Goal: Transaction & Acquisition: Purchase product/service

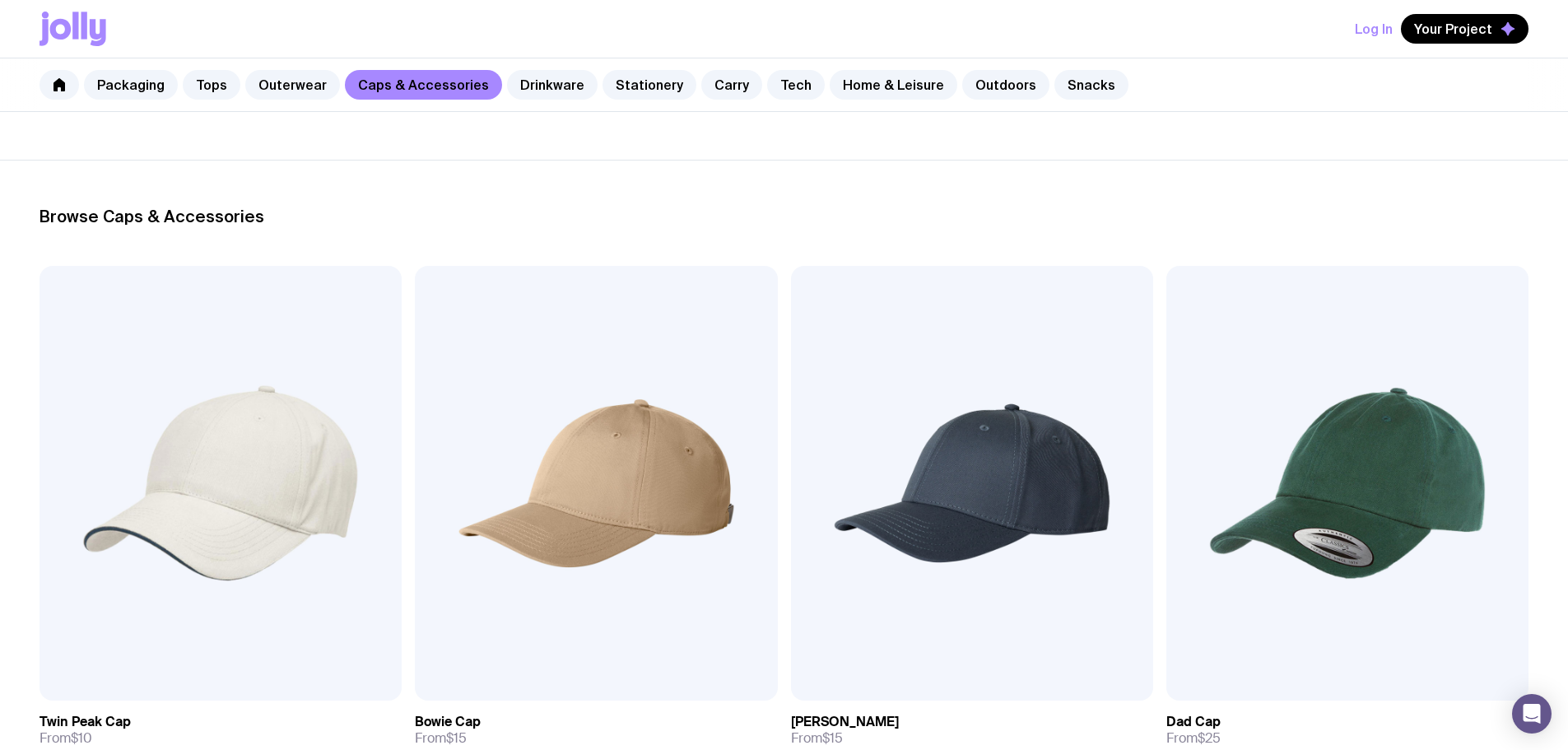
scroll to position [164, 0]
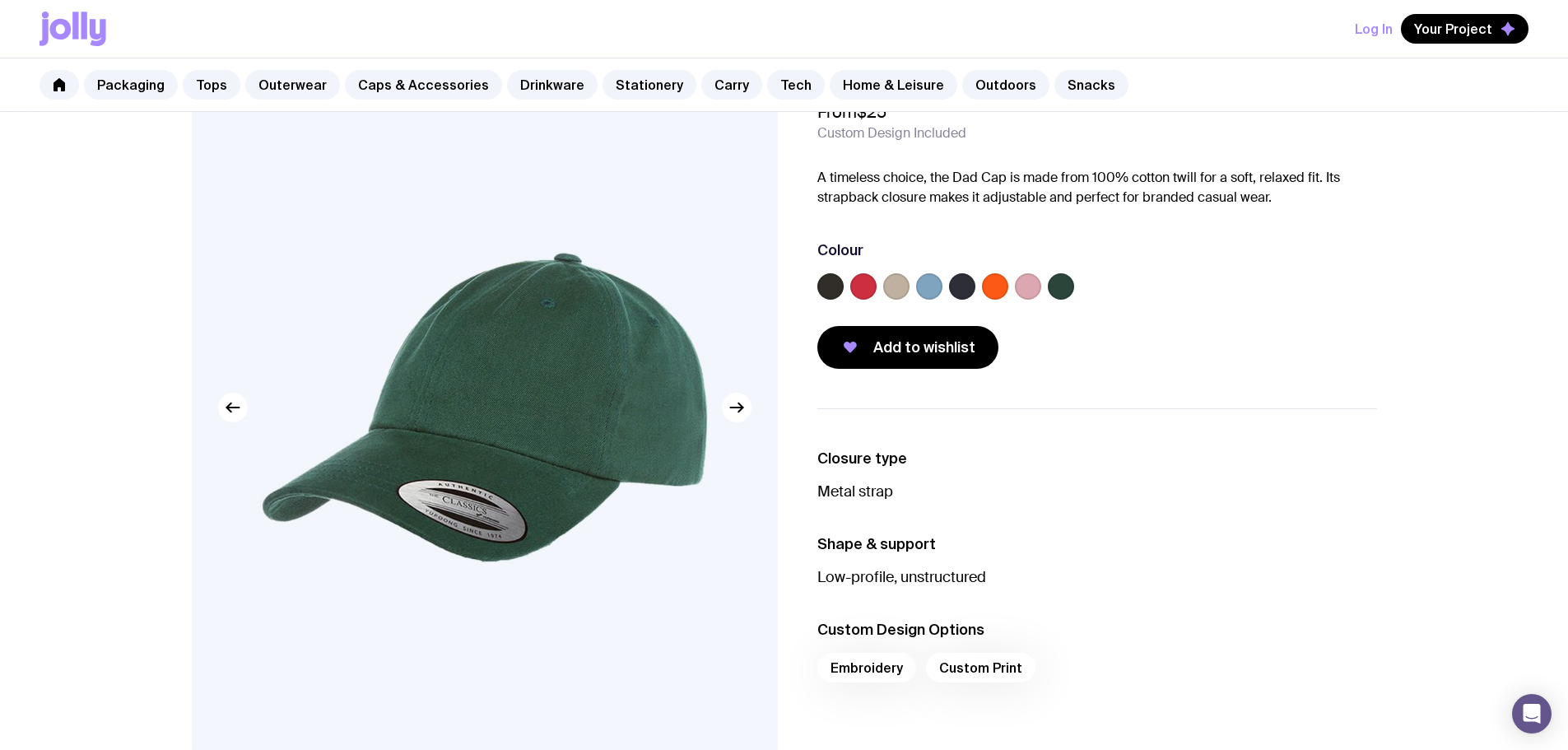
click at [936, 289] on label at bounding box center [930, 287] width 27 height 27
click at [0, 0] on input "radio" at bounding box center [0, 0] width 0 height 0
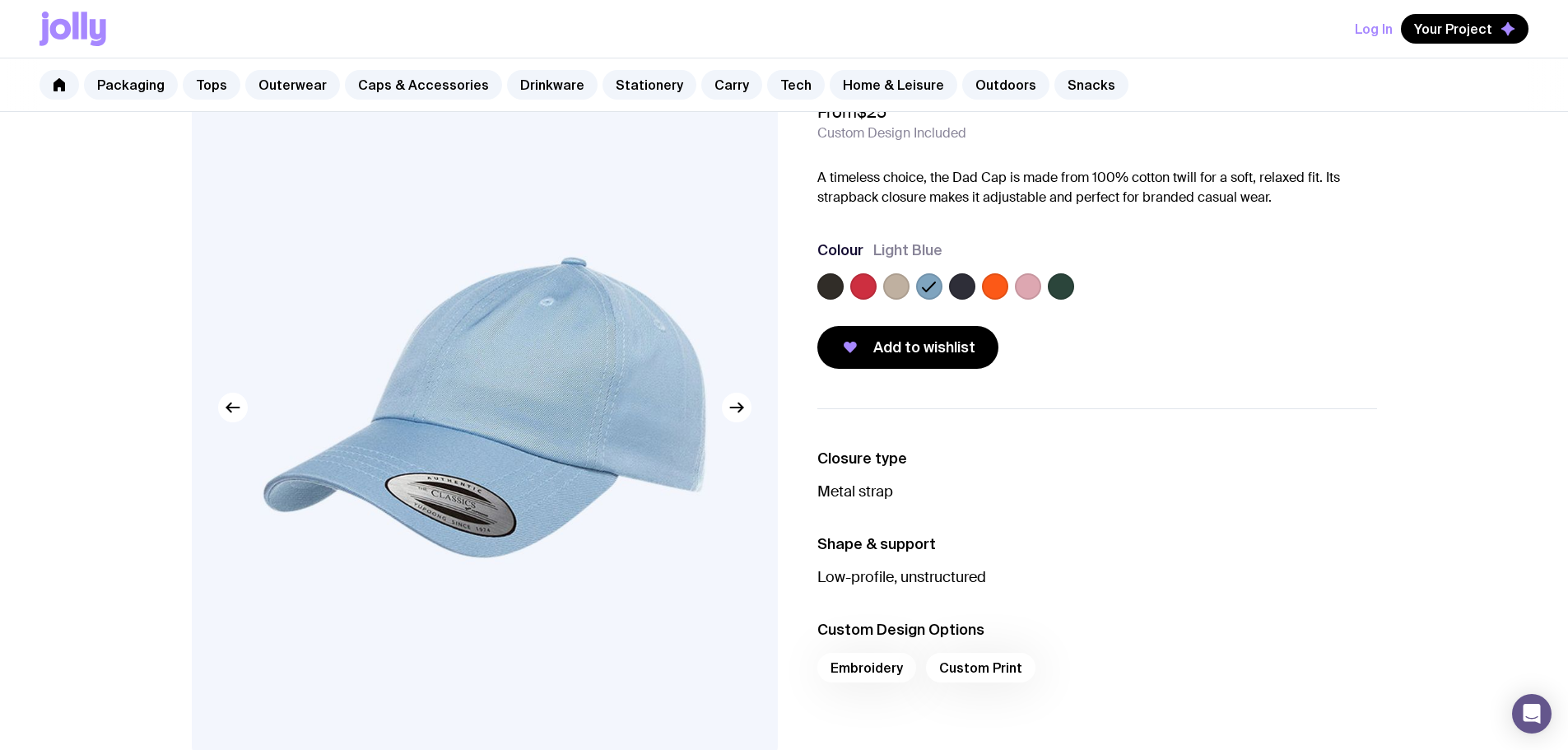
click at [834, 287] on label at bounding box center [831, 287] width 27 height 27
click at [0, 0] on input "radio" at bounding box center [0, 0] width 0 height 0
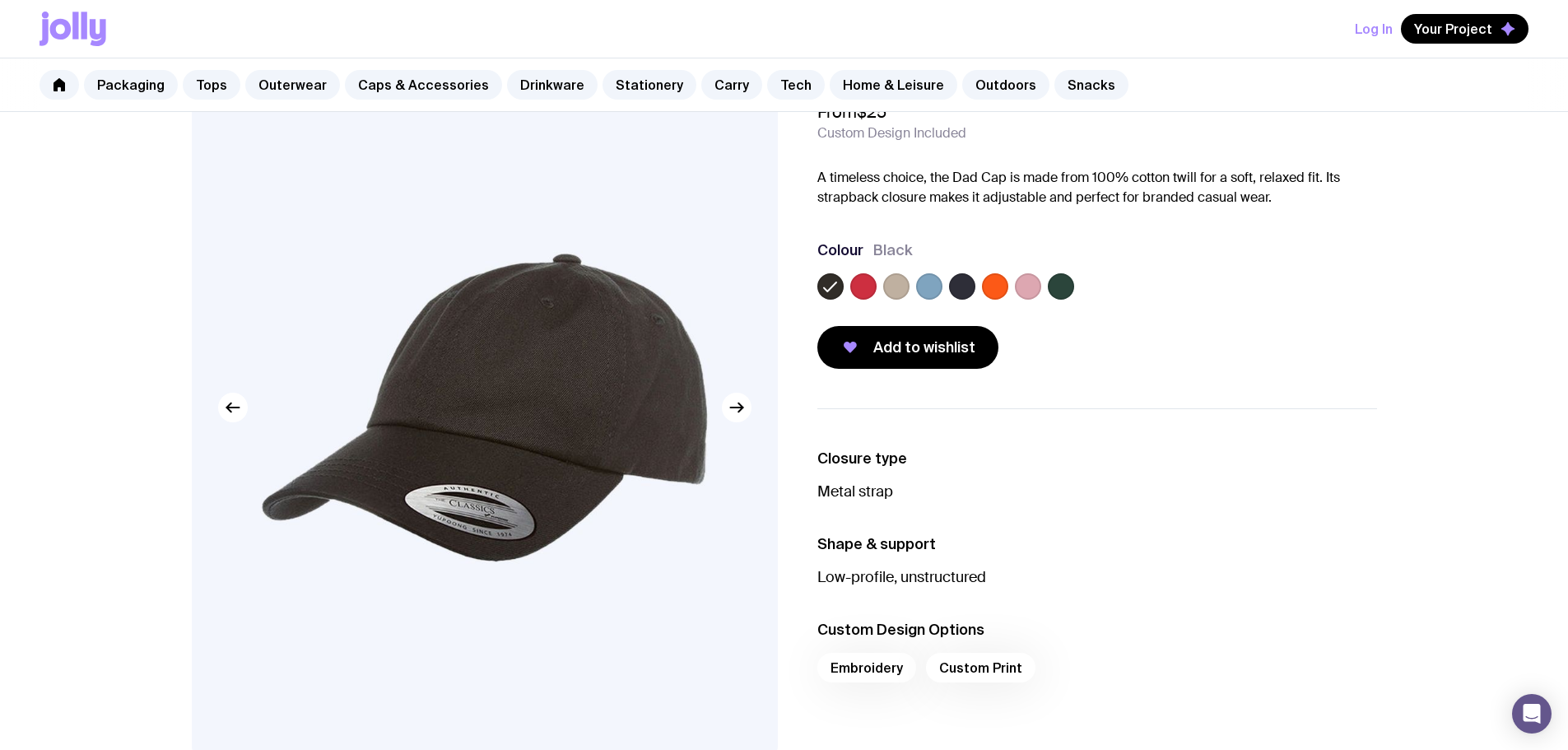
click at [893, 288] on label at bounding box center [897, 287] width 27 height 27
click at [0, 0] on input "radio" at bounding box center [0, 0] width 0 height 0
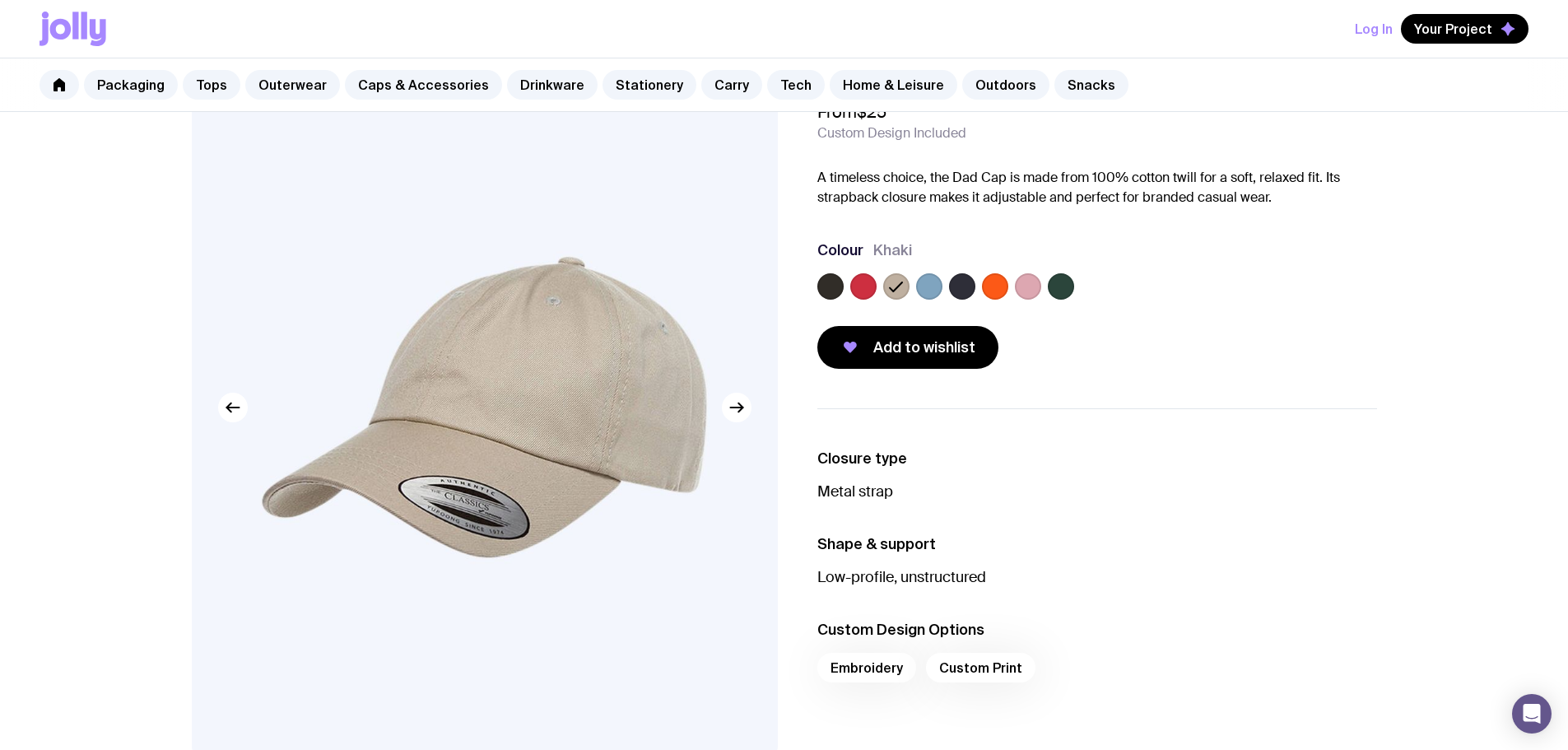
click at [829, 287] on label at bounding box center [831, 287] width 27 height 27
click at [0, 0] on input "radio" at bounding box center [0, 0] width 0 height 0
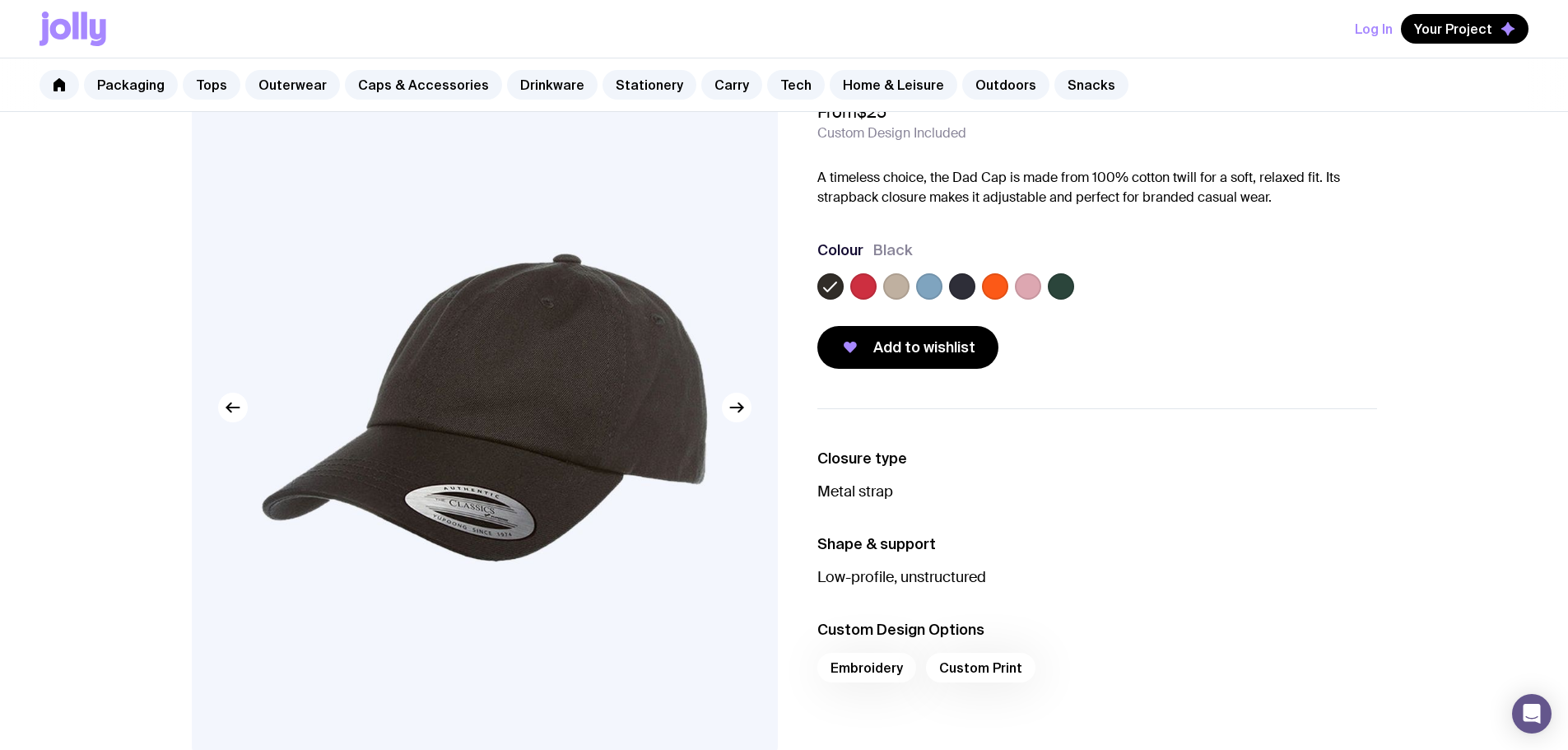
click at [862, 286] on label at bounding box center [863, 287] width 27 height 27
click at [0, 0] on input "radio" at bounding box center [0, 0] width 0 height 0
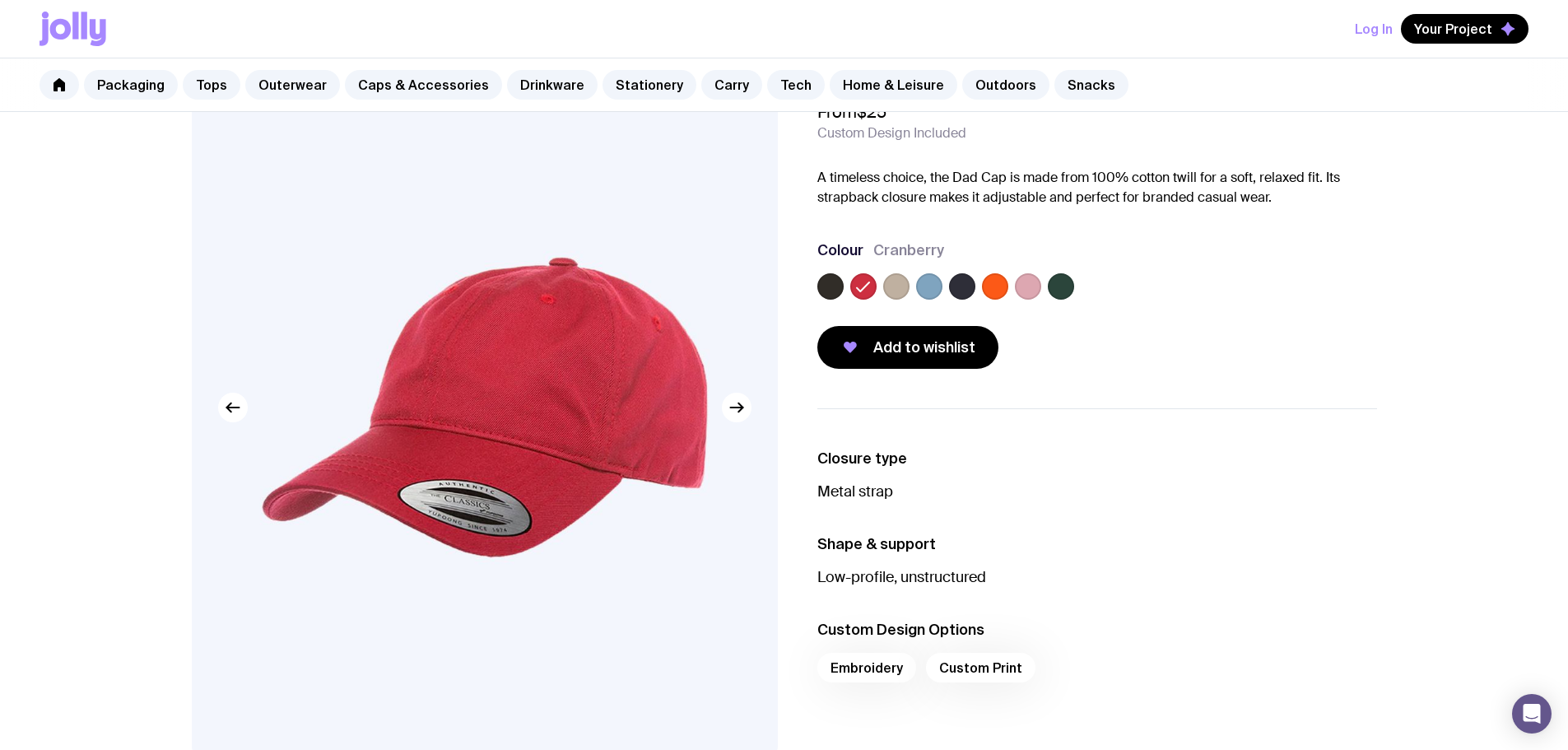
click at [899, 284] on label at bounding box center [897, 287] width 27 height 27
click at [0, 0] on input "radio" at bounding box center [0, 0] width 0 height 0
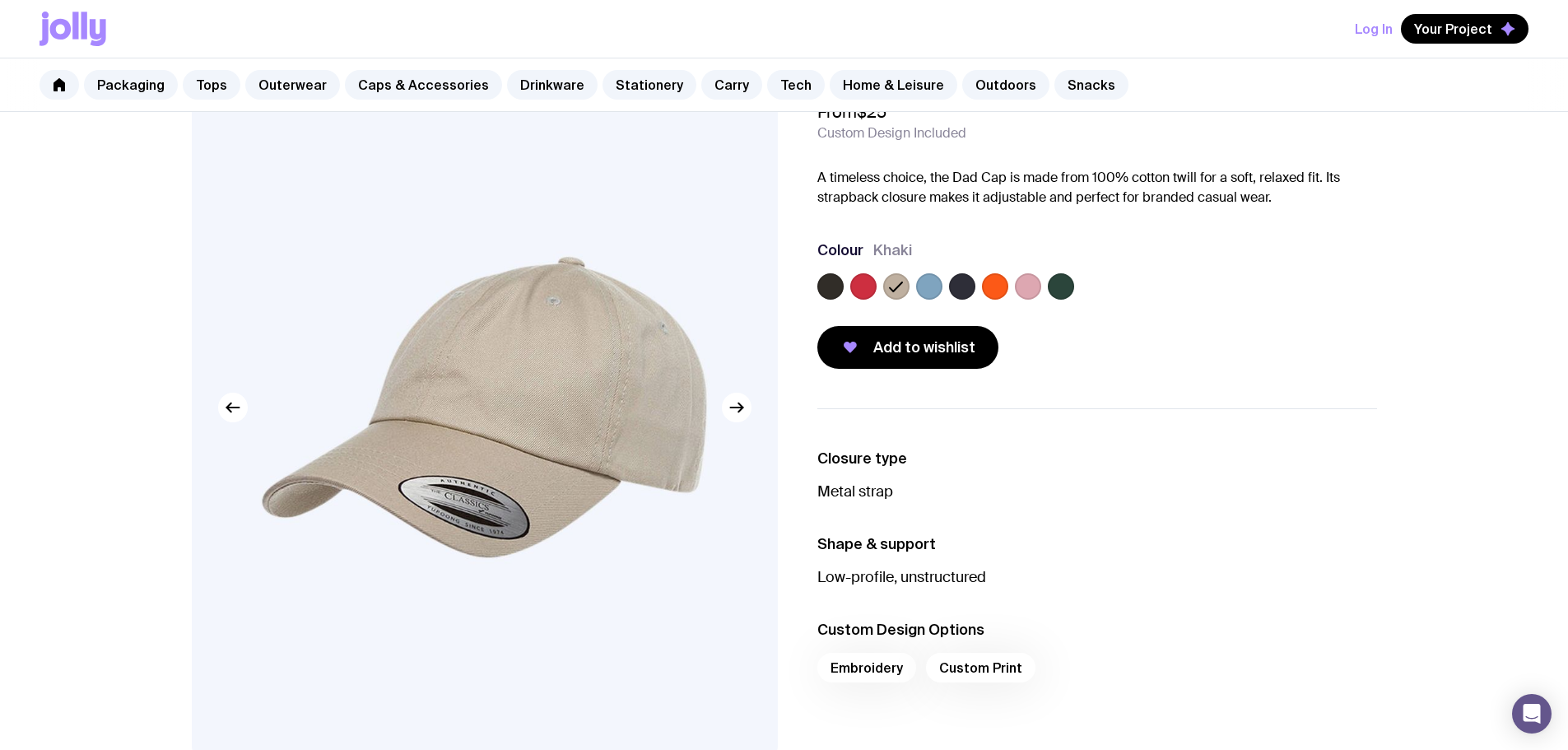
click at [828, 288] on label at bounding box center [831, 287] width 27 height 27
click at [0, 0] on input "radio" at bounding box center [0, 0] width 0 height 0
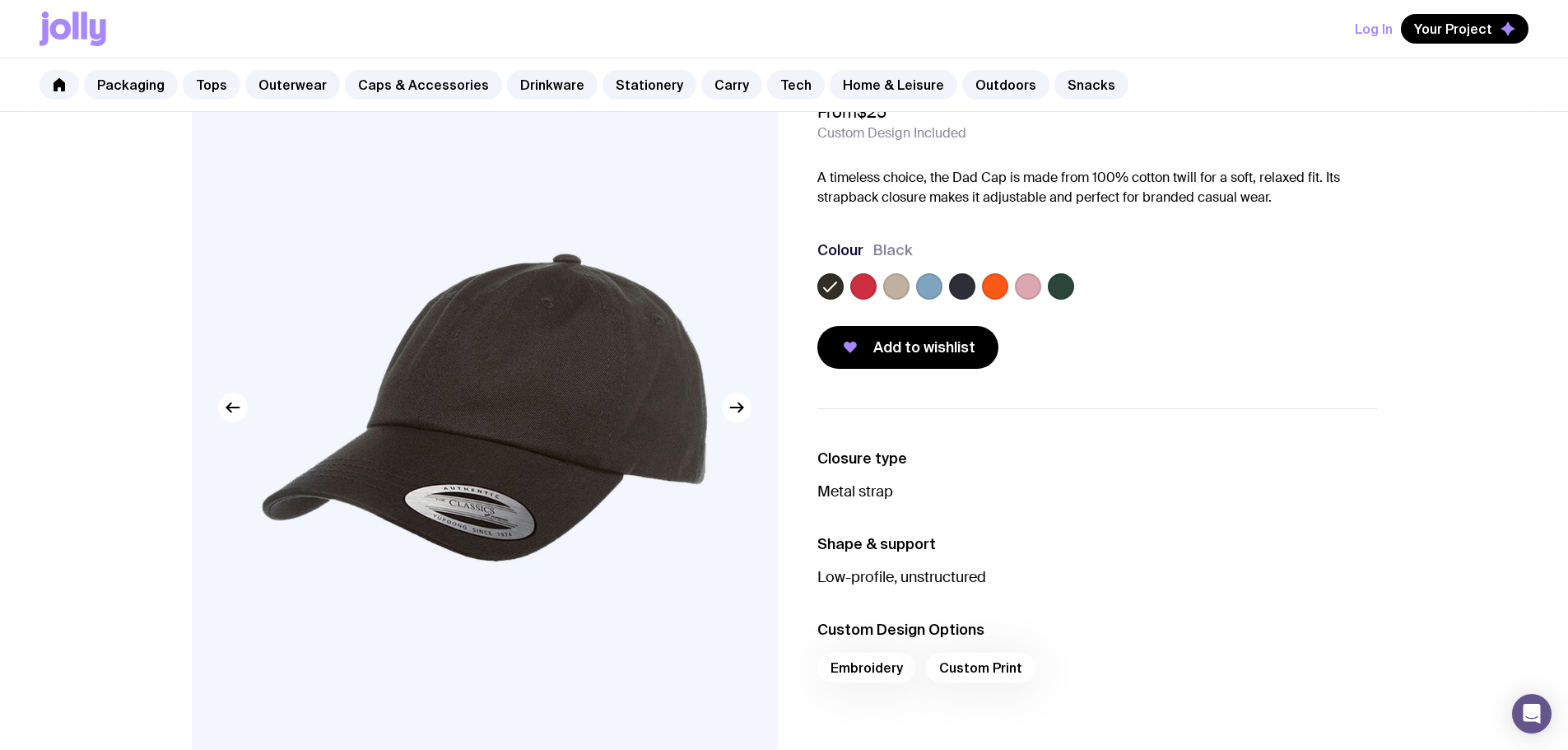
click at [973, 284] on label at bounding box center [962, 287] width 27 height 27
click at [0, 0] on input "radio" at bounding box center [0, 0] width 0 height 0
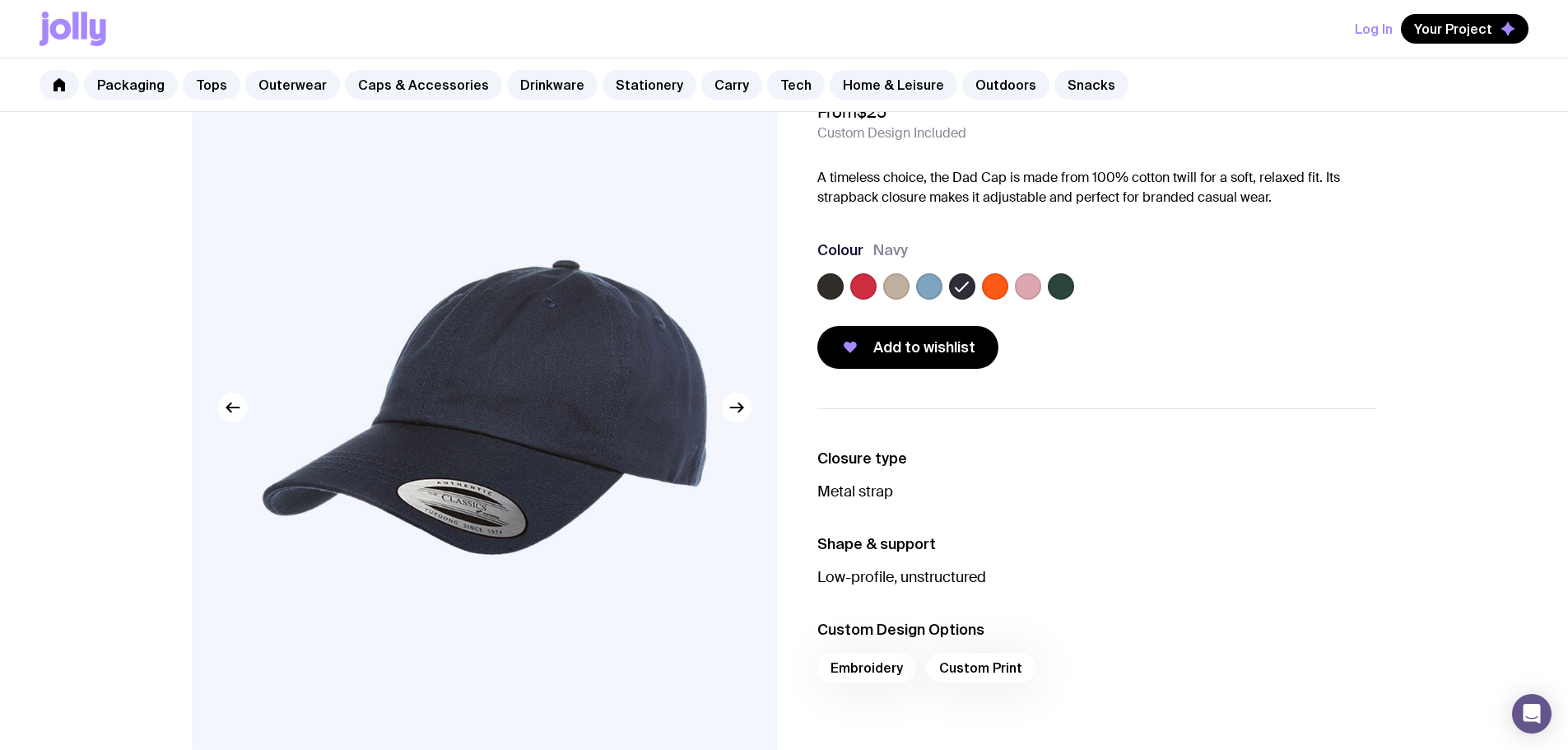
click at [1057, 289] on label at bounding box center [1061, 287] width 27 height 27
click at [0, 0] on input "radio" at bounding box center [0, 0] width 0 height 0
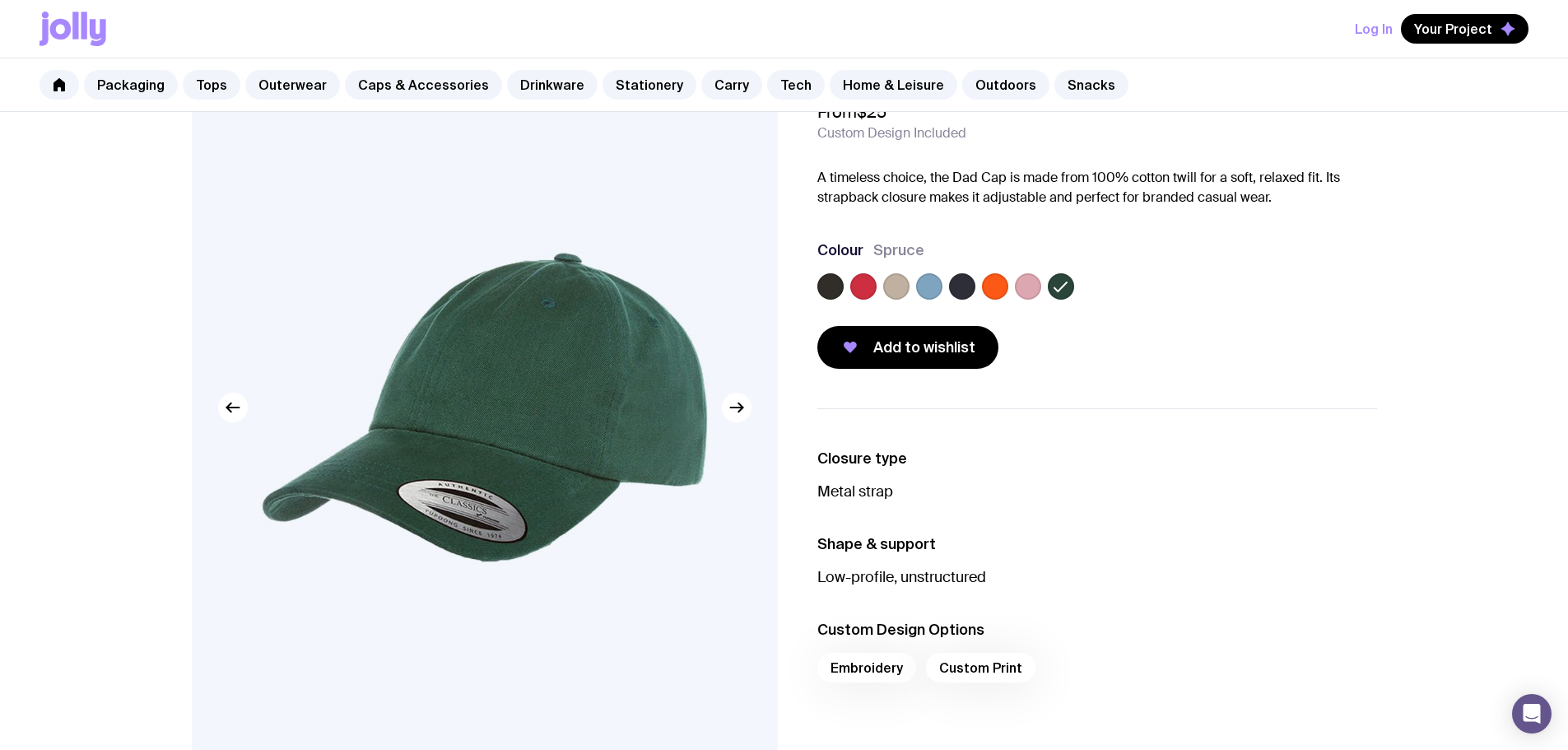
click at [951, 290] on label at bounding box center [962, 287] width 27 height 27
click at [0, 0] on input "radio" at bounding box center [0, 0] width 0 height 0
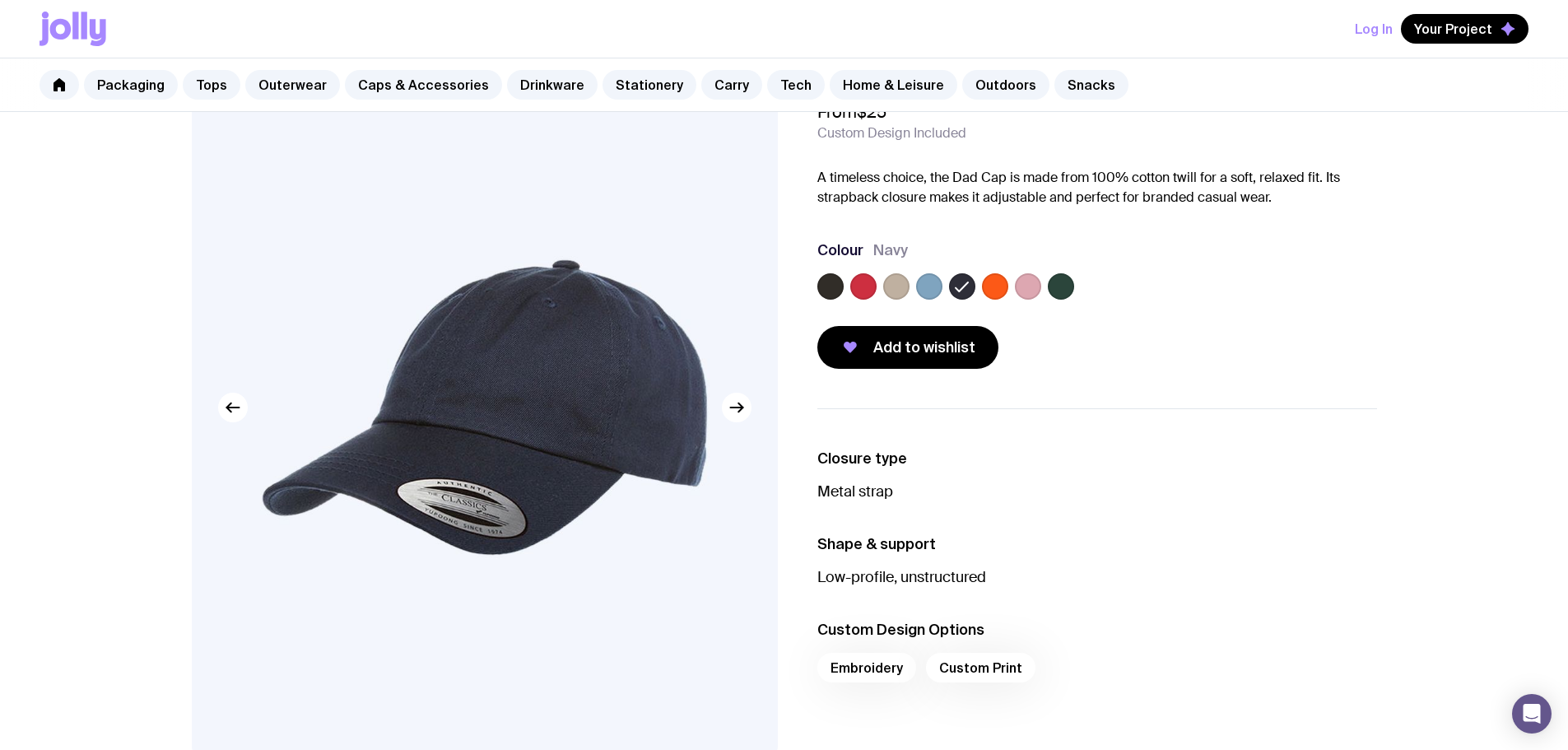
click at [895, 294] on label at bounding box center [897, 287] width 27 height 27
click at [0, 0] on input "radio" at bounding box center [0, 0] width 0 height 0
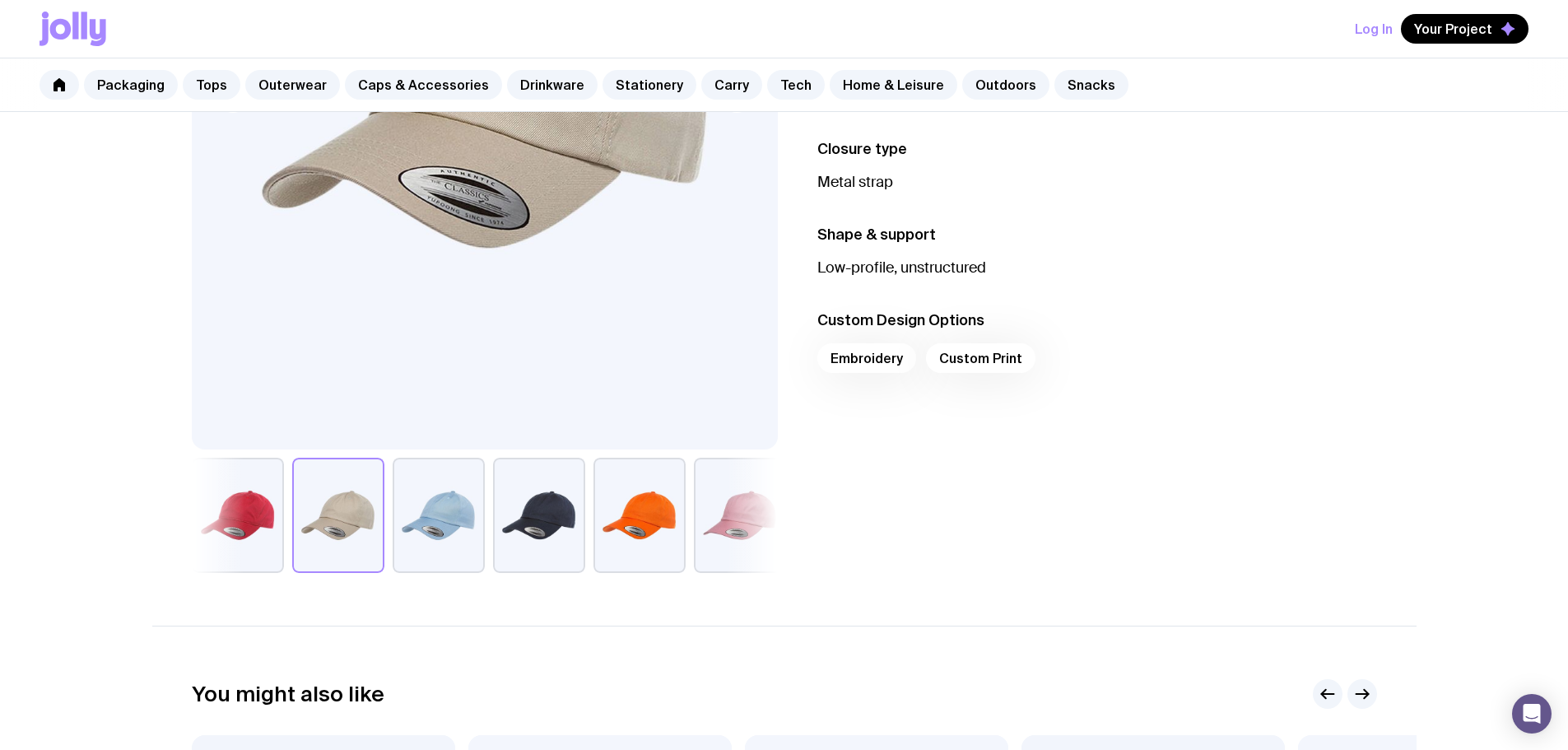
scroll to position [411, 0]
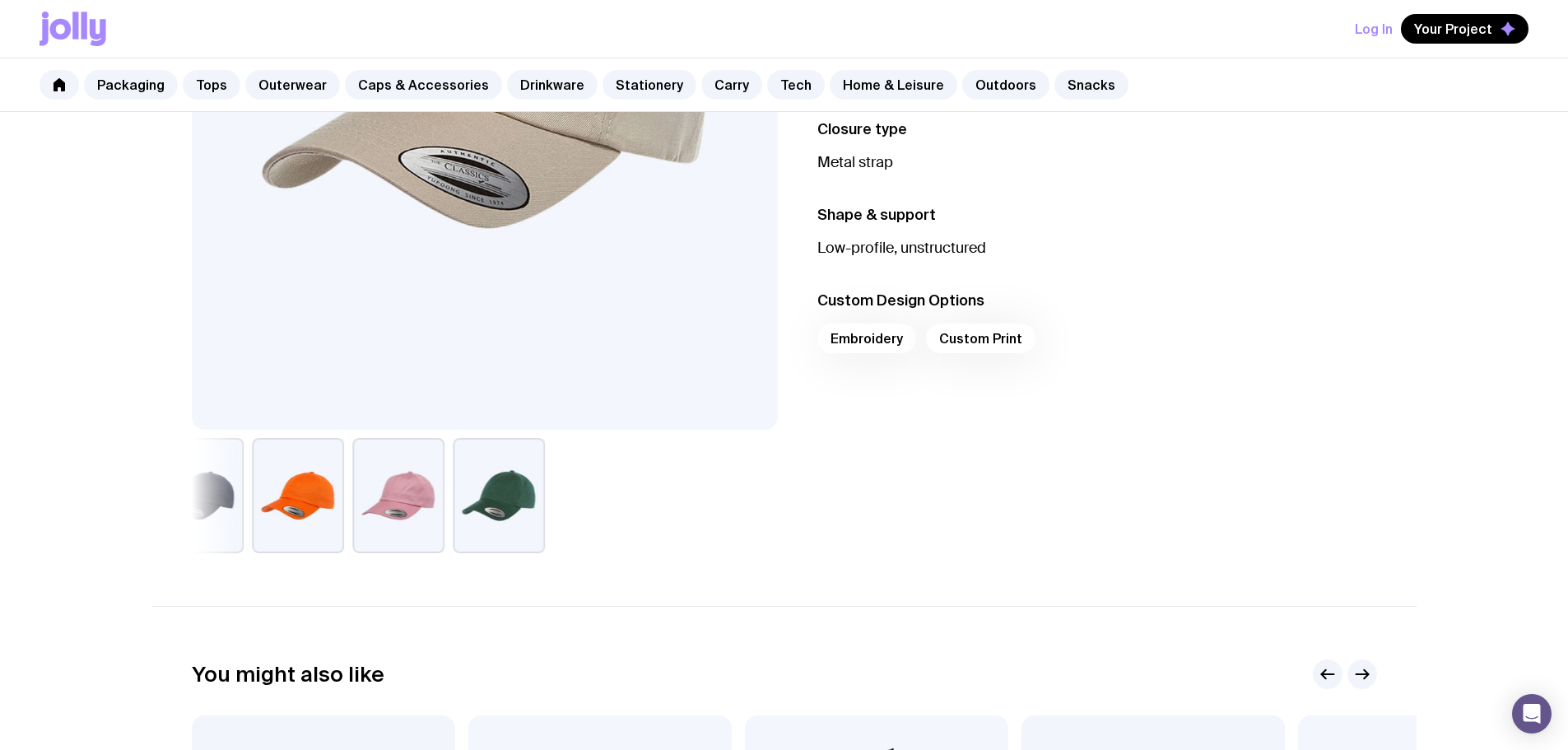
drag, startPoint x: 660, startPoint y: 478, endPoint x: 245, endPoint y: 475, distance: 415.0
click at [245, 475] on div at bounding box center [484, 495] width 586 height 115
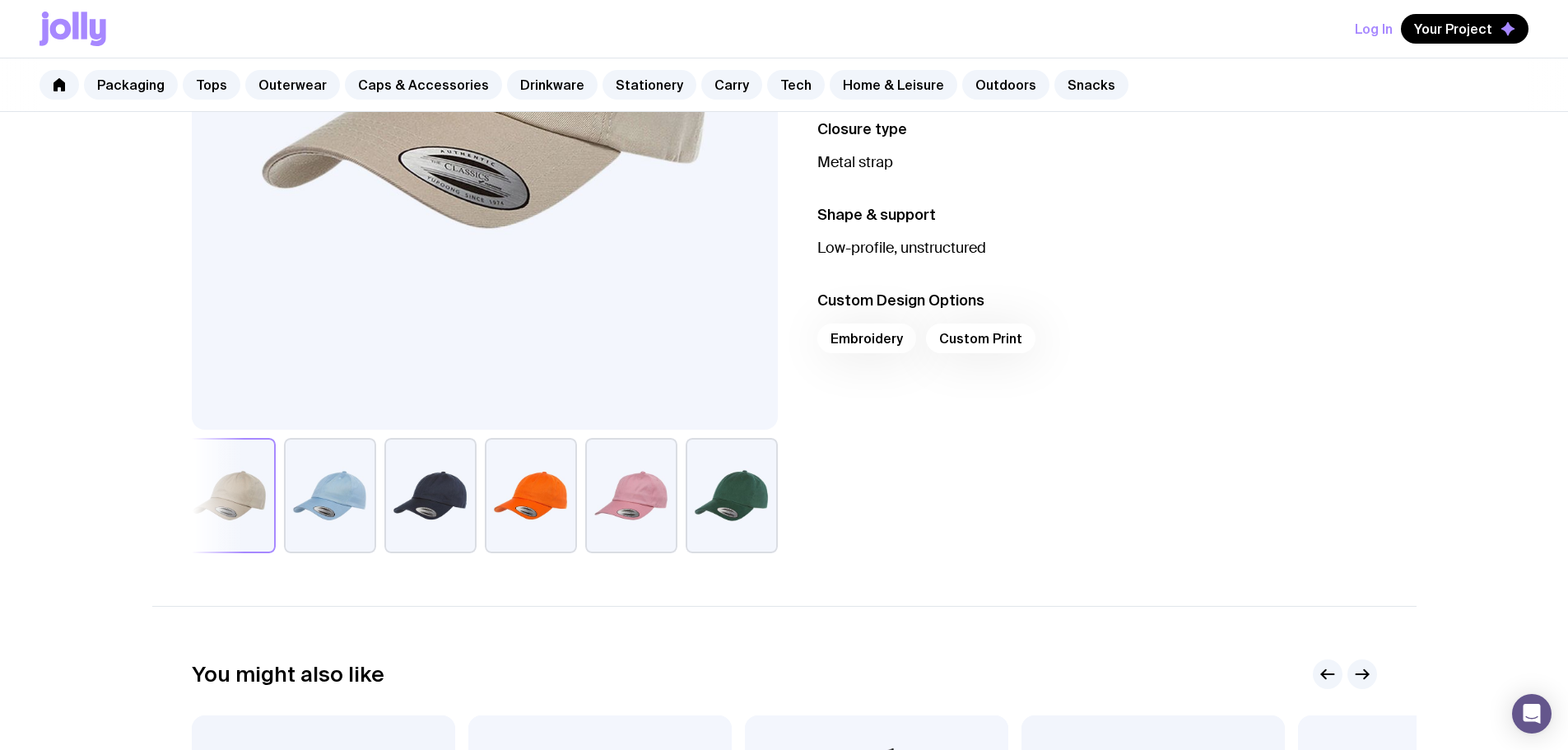
drag, startPoint x: 702, startPoint y: 485, endPoint x: 802, endPoint y: 490, distance: 100.1
click at [802, 490] on div "Dad Cap From $25 Custom Design Included A timeless choice, the Dad Cap is made …" at bounding box center [784, 140] width 1264 height 826
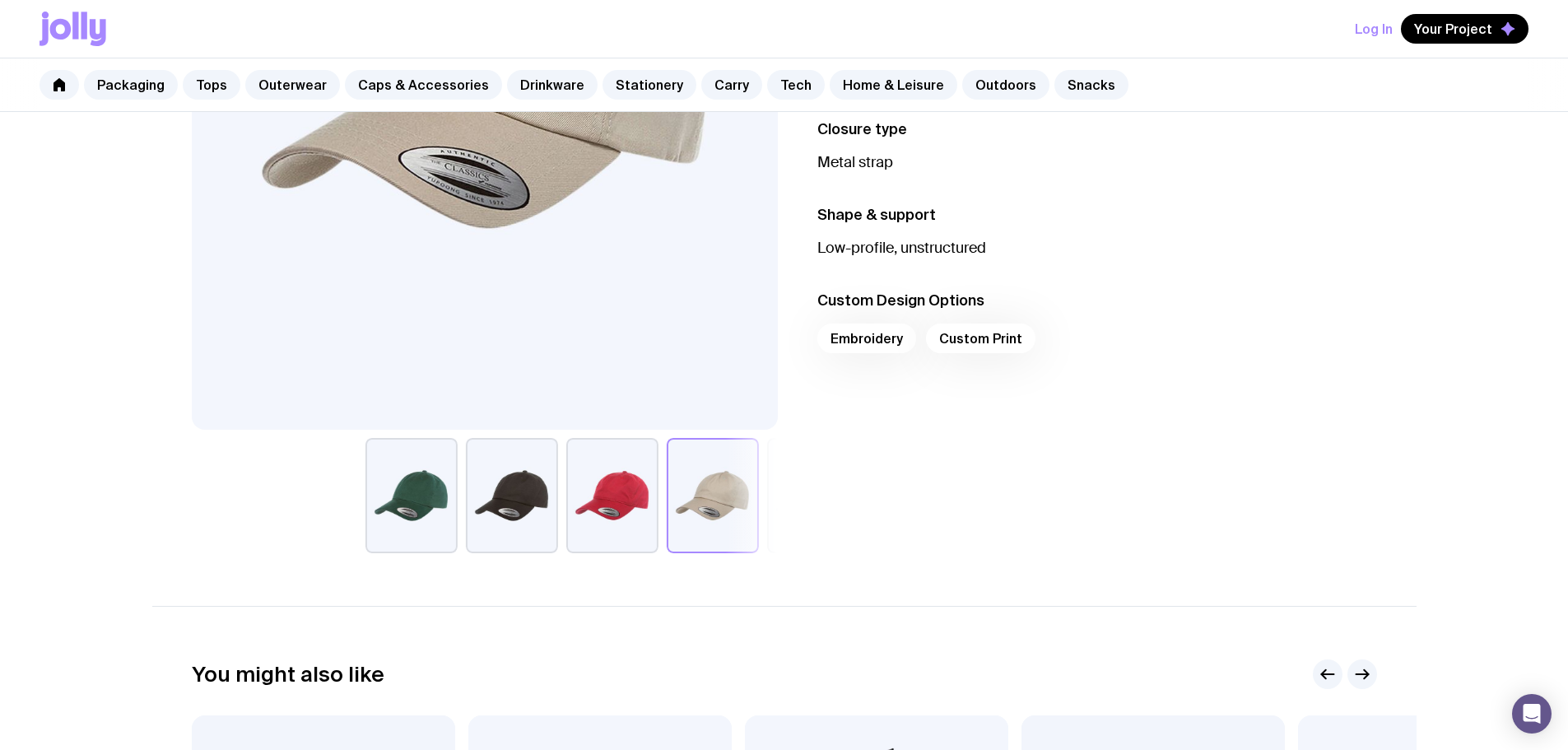
drag, startPoint x: 414, startPoint y: 478, endPoint x: 886, endPoint y: 470, distance: 472.1
click at [829, 475] on div "Dad Cap From $25 Custom Design Included A timeless choice, the Dad Cap is made …" at bounding box center [784, 140] width 1264 height 826
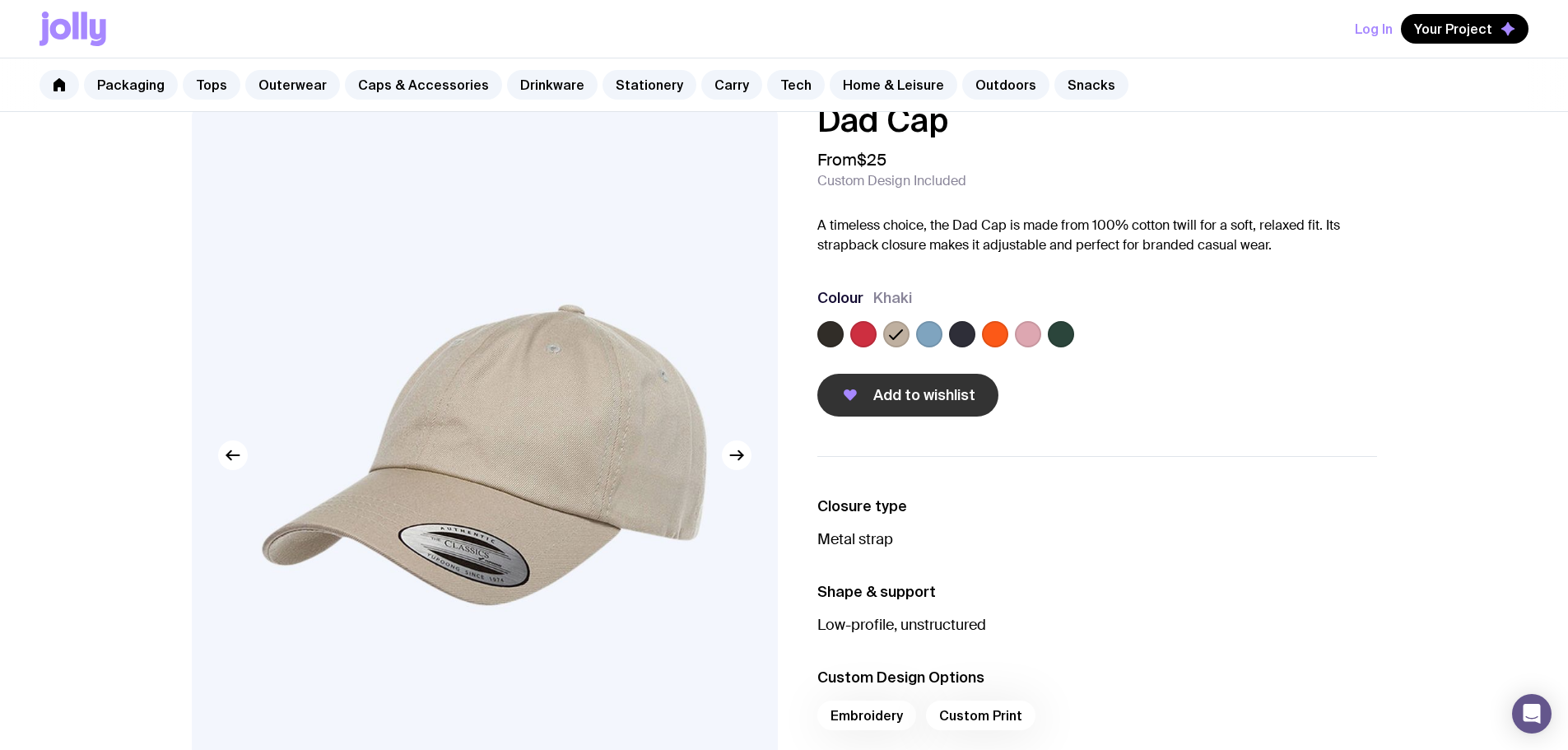
scroll to position [0, 0]
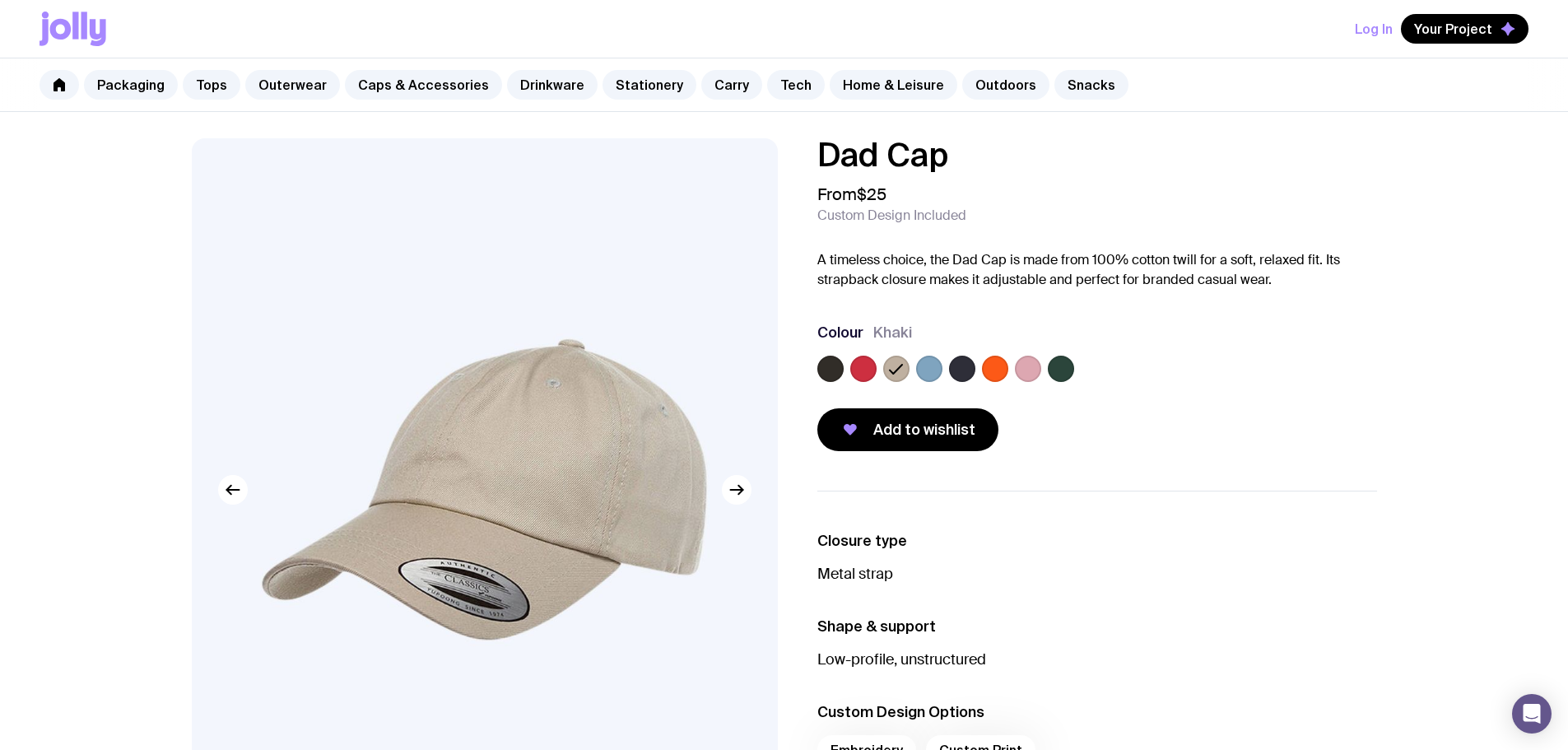
click at [830, 363] on label at bounding box center [831, 368] width 27 height 27
click at [0, 0] on input "radio" at bounding box center [0, 0] width 0 height 0
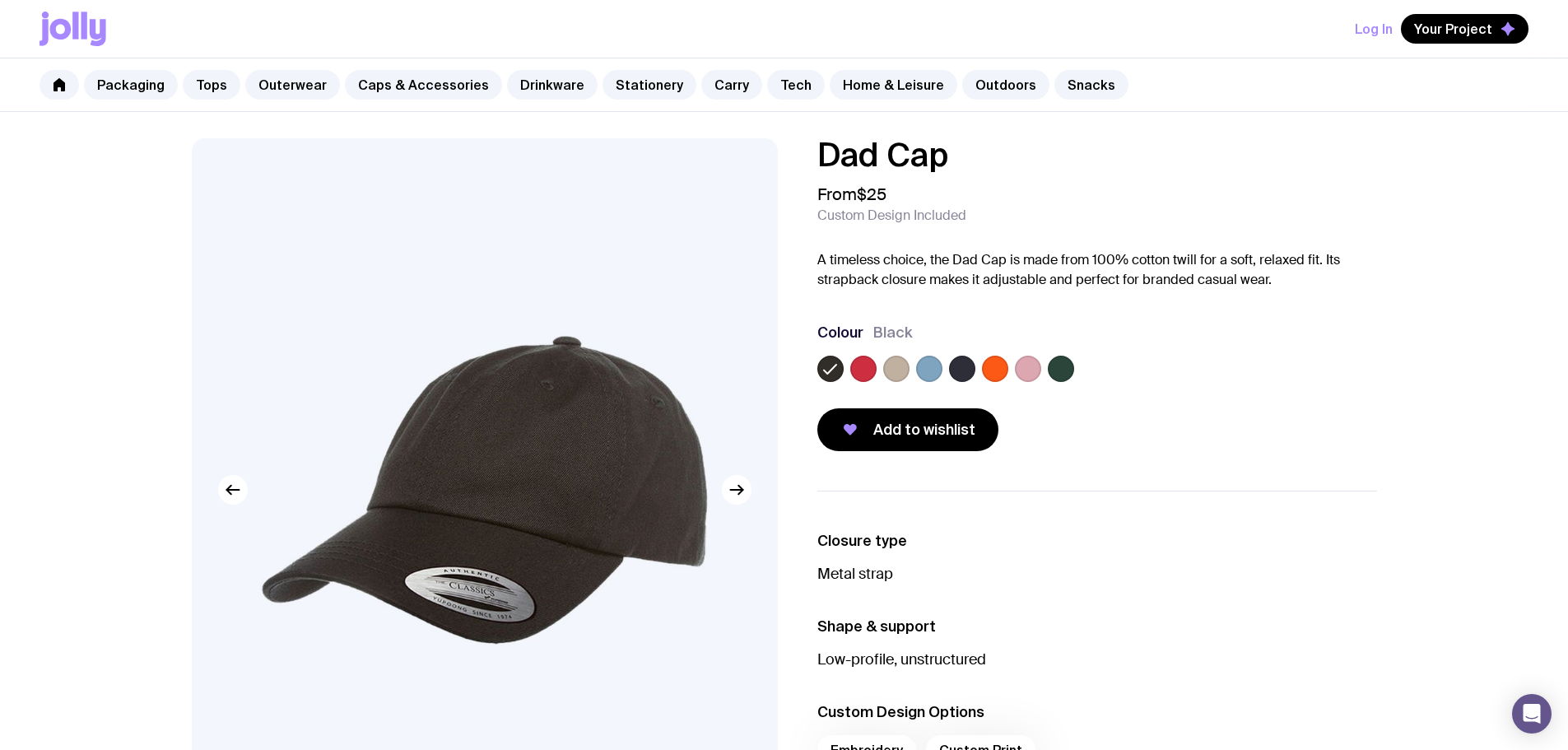
click at [861, 363] on label at bounding box center [863, 368] width 27 height 27
click at [0, 0] on input "radio" at bounding box center [0, 0] width 0 height 0
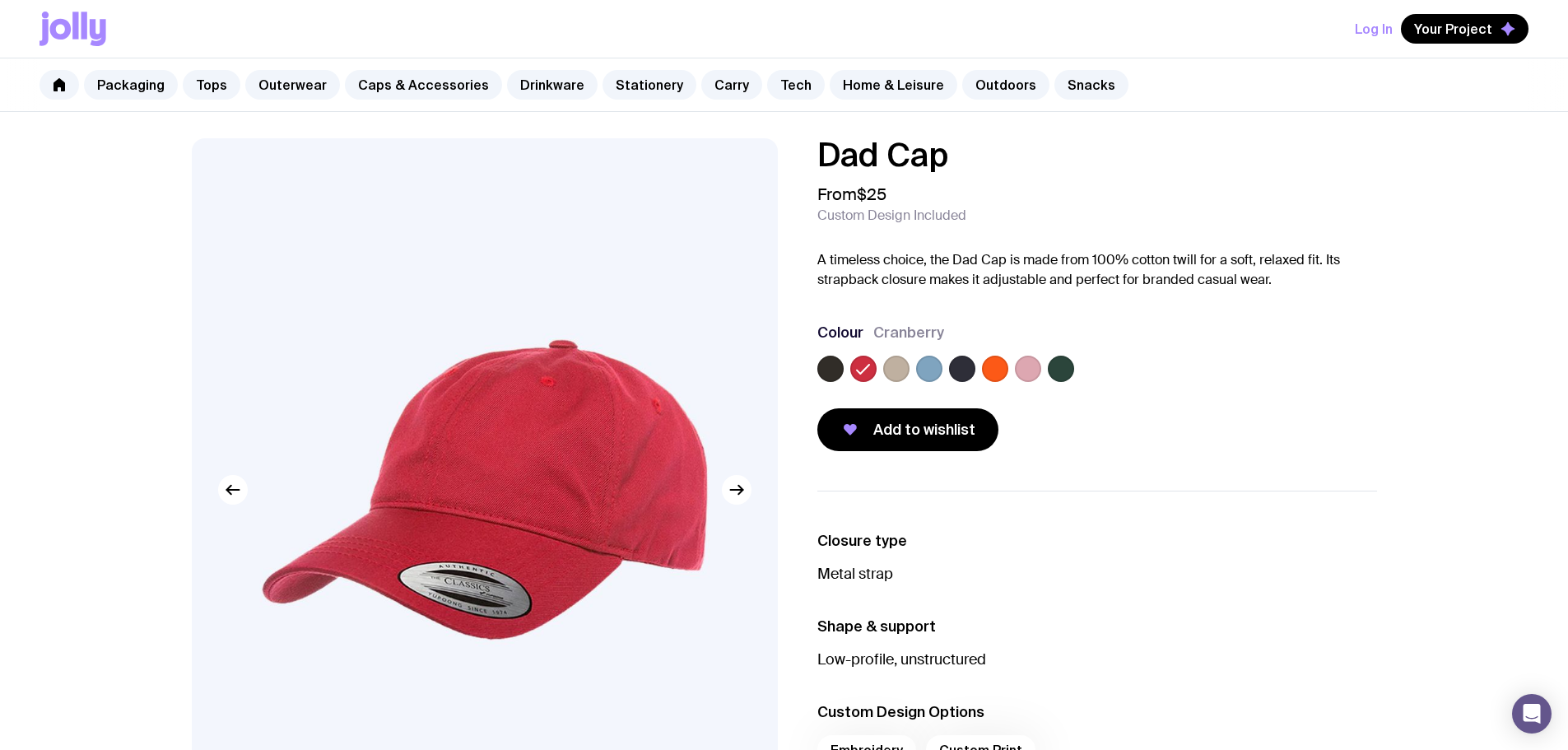
drag, startPoint x: 932, startPoint y: 361, endPoint x: 947, endPoint y: 365, distance: 15.5
click at [937, 363] on label at bounding box center [930, 368] width 27 height 27
click at [0, 0] on input "radio" at bounding box center [0, 0] width 0 height 0
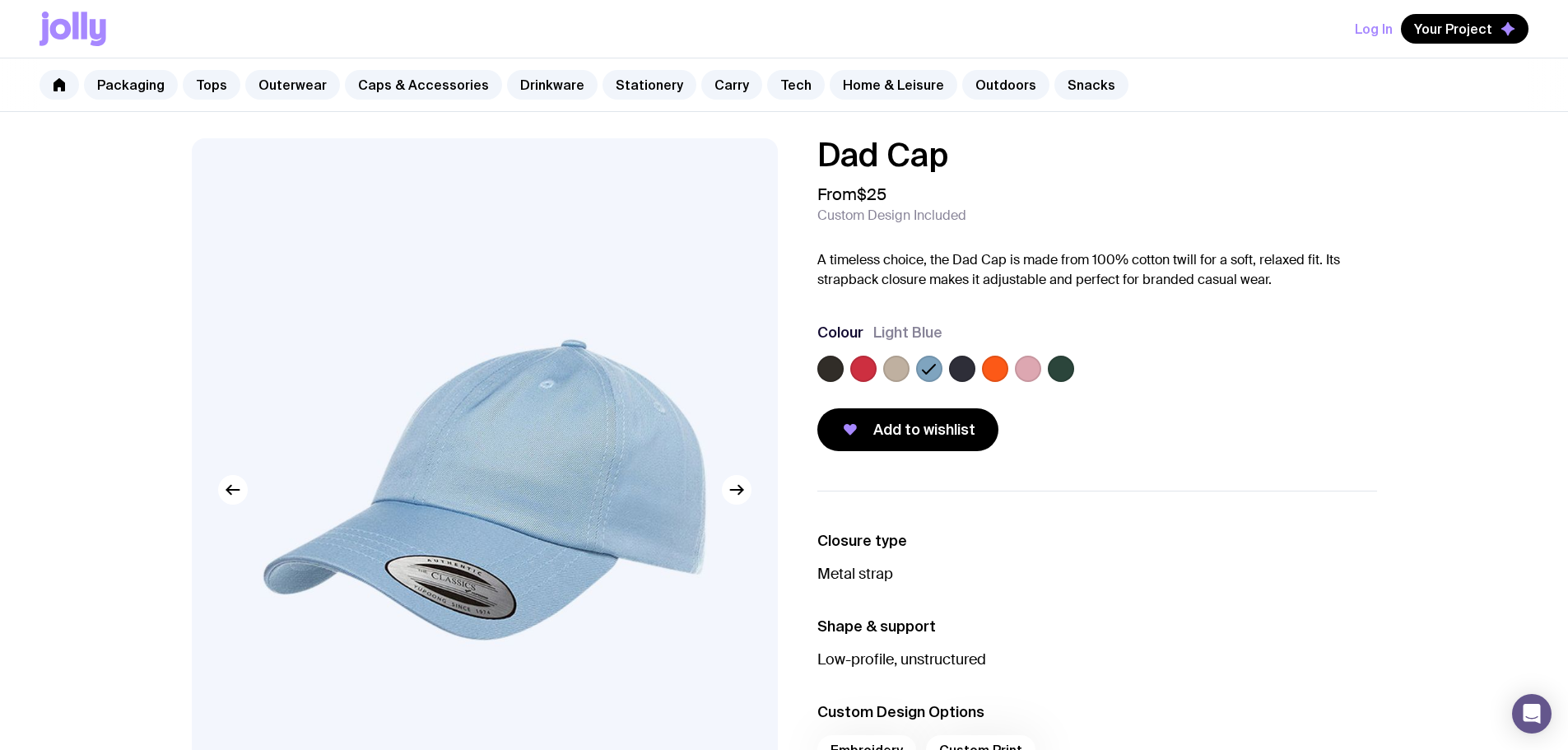
click at [1024, 367] on label at bounding box center [1029, 368] width 27 height 27
click at [0, 0] on input "radio" at bounding box center [0, 0] width 0 height 0
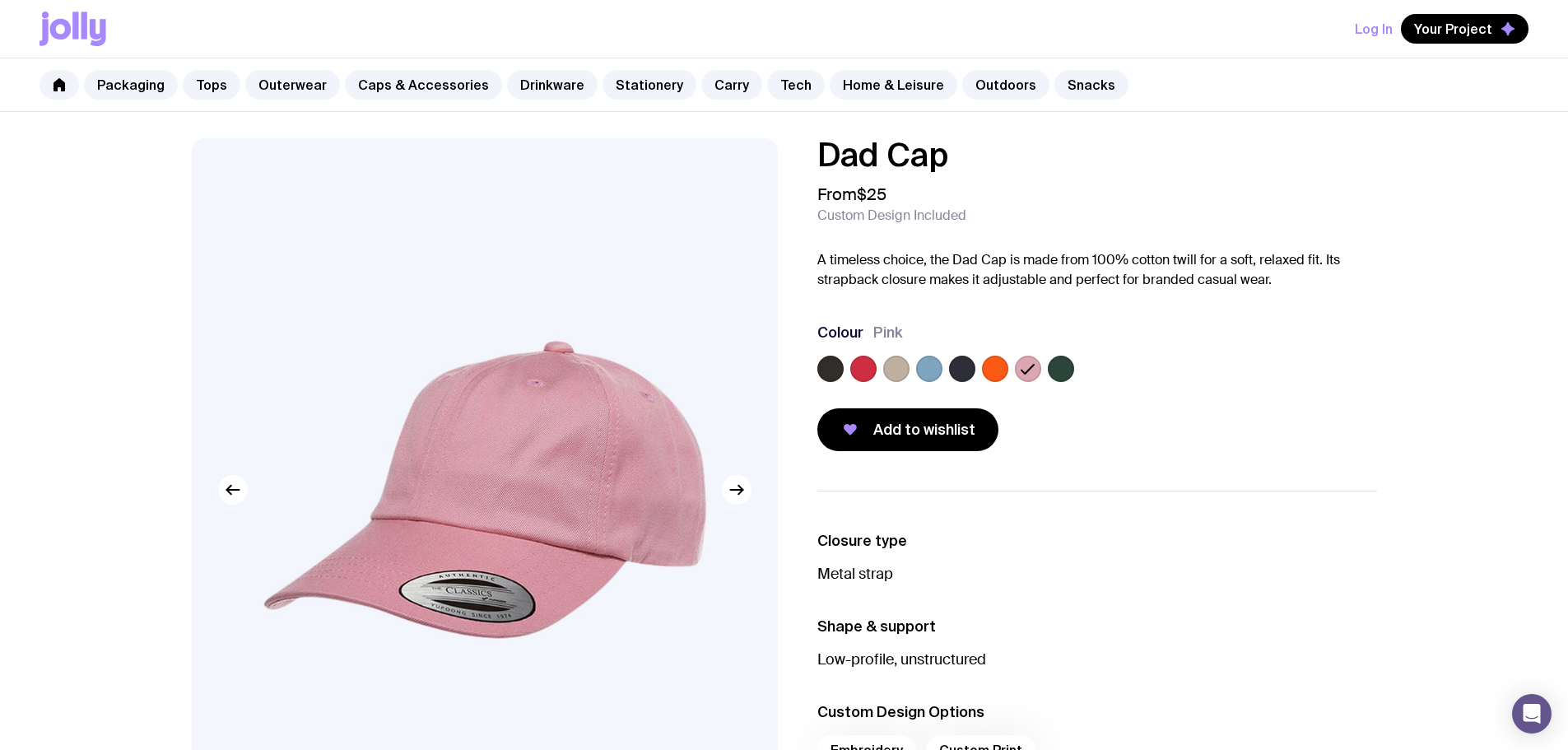
click at [1058, 366] on label at bounding box center [1061, 368] width 27 height 27
click at [0, 0] on input "radio" at bounding box center [0, 0] width 0 height 0
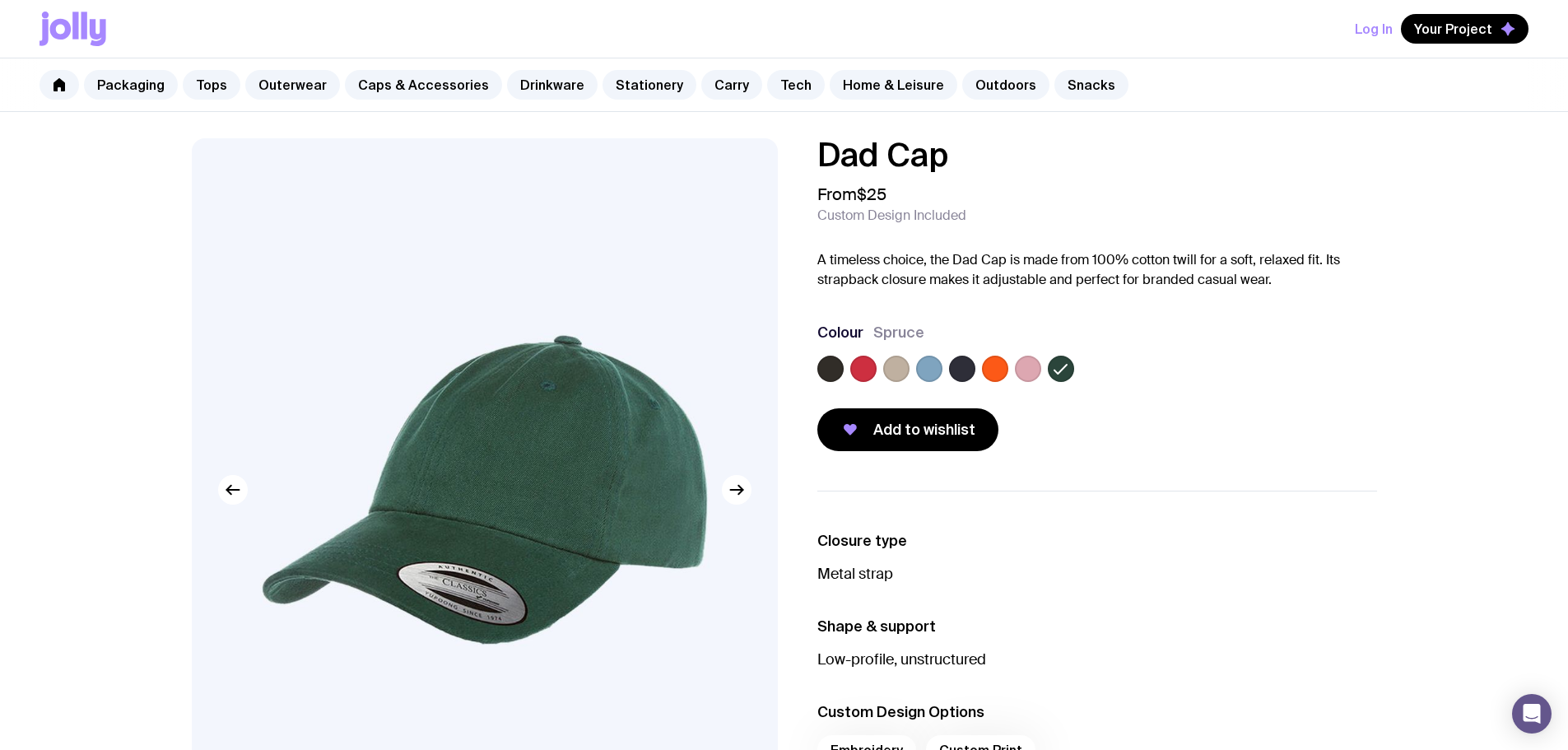
click at [1006, 366] on label at bounding box center [995, 368] width 27 height 27
click at [0, 0] on input "radio" at bounding box center [0, 0] width 0 height 0
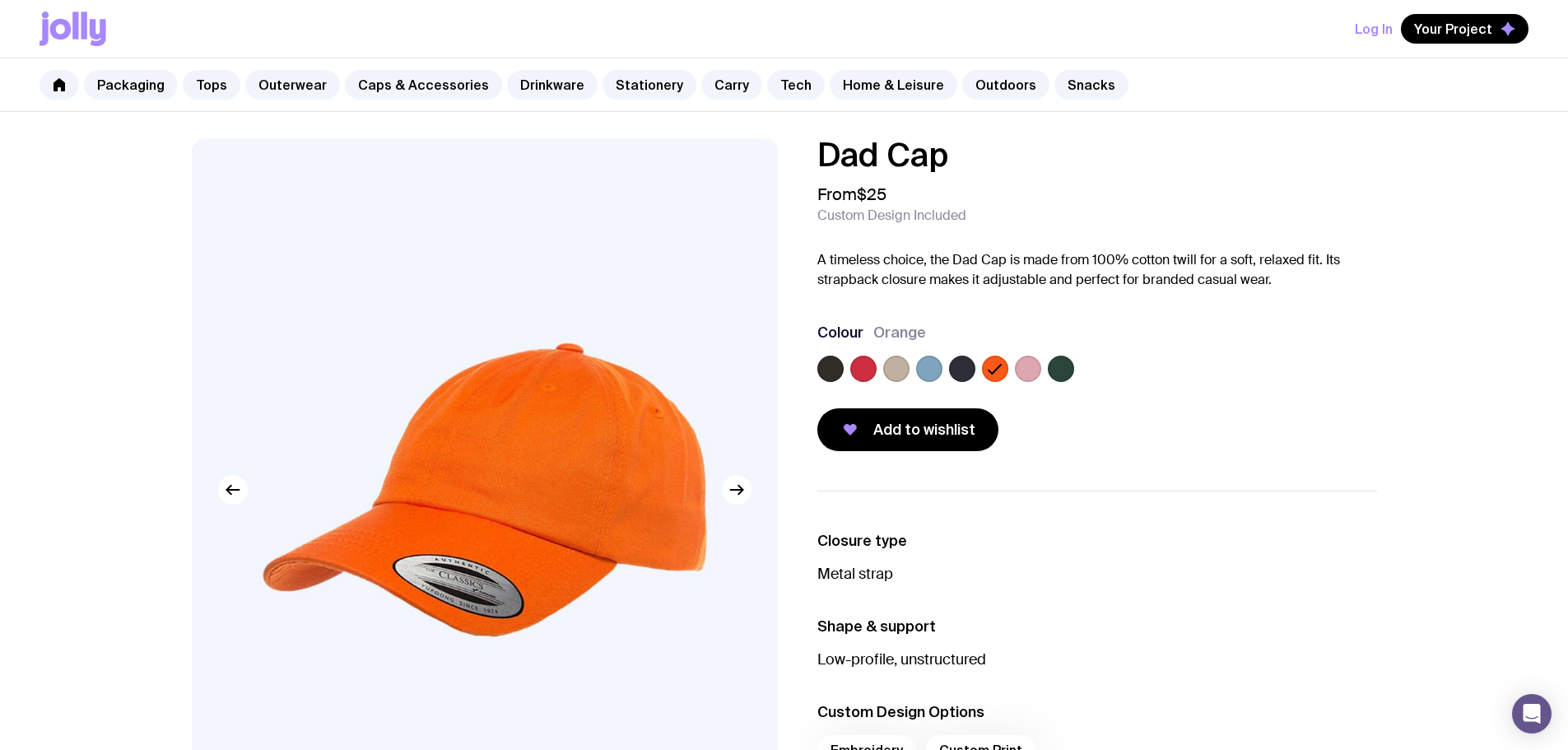
drag, startPoint x: 923, startPoint y: 366, endPoint x: 850, endPoint y: 366, distance: 73.0
click at [922, 366] on label at bounding box center [930, 368] width 27 height 27
click at [0, 0] on input "radio" at bounding box center [0, 0] width 0 height 0
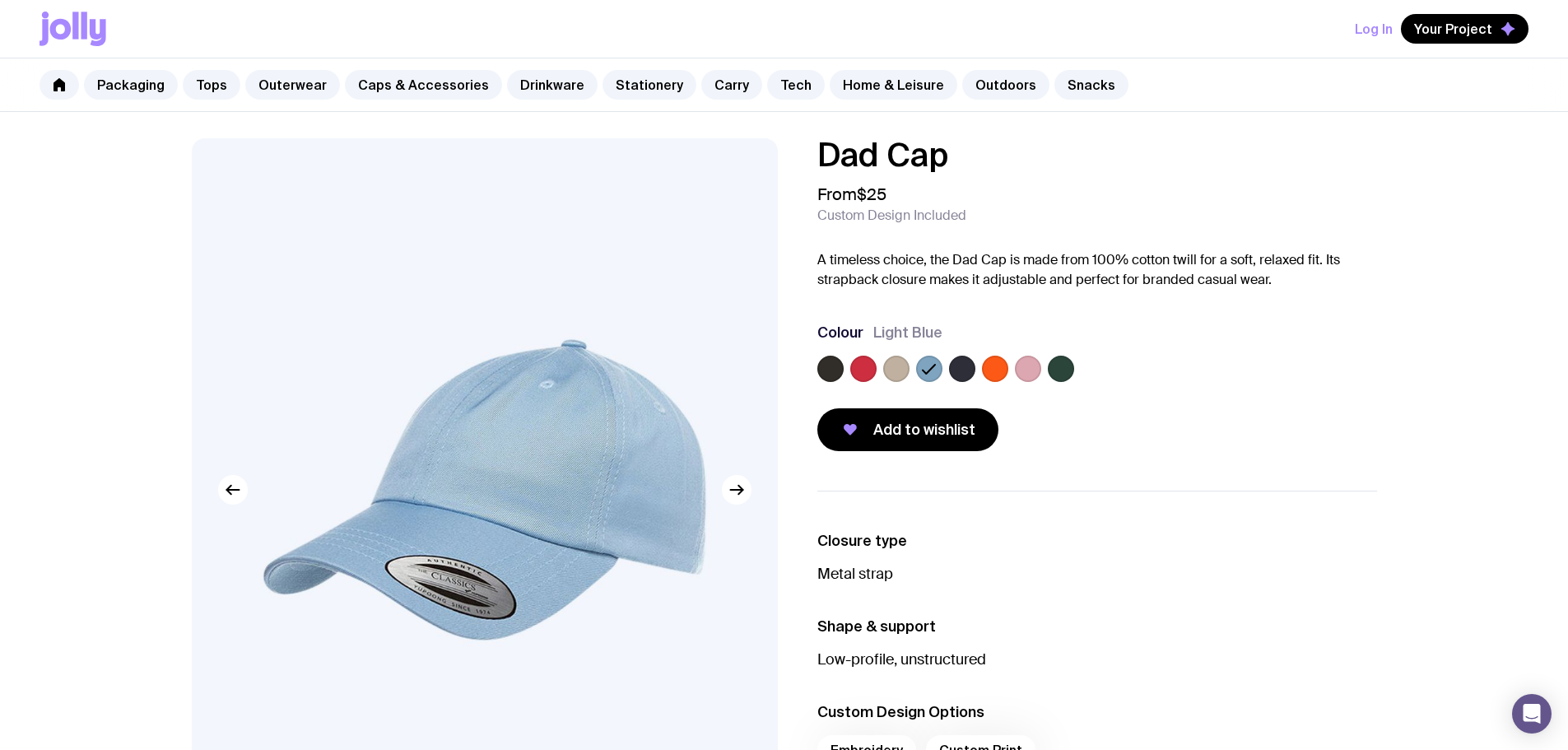
click at [838, 366] on label at bounding box center [831, 368] width 27 height 27
click at [0, 0] on input "radio" at bounding box center [0, 0] width 0 height 0
